Goal: Find specific page/section

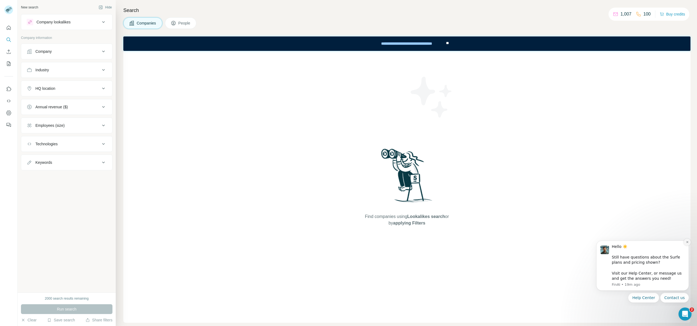
click at [688, 243] on icon "Dismiss notification" at bounding box center [687, 242] width 3 height 3
click at [413, 43] on div "**********" at bounding box center [406, 44] width 77 height 12
click at [62, 89] on div "HQ location" at bounding box center [64, 88] width 74 height 5
click at [72, 69] on div "Industry" at bounding box center [64, 69] width 74 height 5
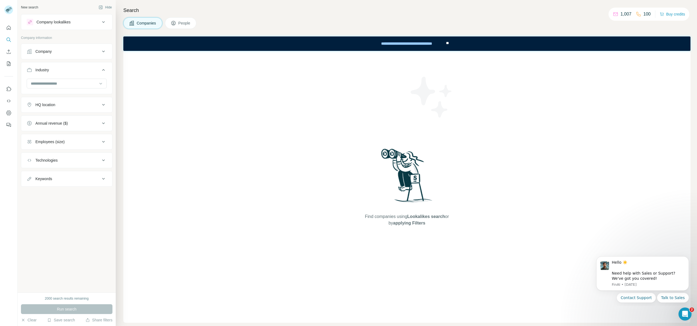
click at [72, 69] on div "Industry" at bounding box center [64, 69] width 74 height 5
click at [9, 27] on icon "Quick start" at bounding box center [8, 27] width 5 height 5
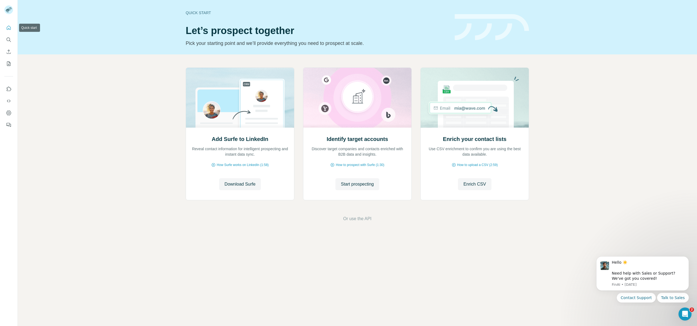
click at [9, 29] on icon "Quick start" at bounding box center [8, 27] width 5 height 5
click at [153, 85] on div "Add Surfe to LinkedIn Reveal contact information for intelligent prospecting an…" at bounding box center [357, 144] width 679 height 181
